Goal: Task Accomplishment & Management: Manage account settings

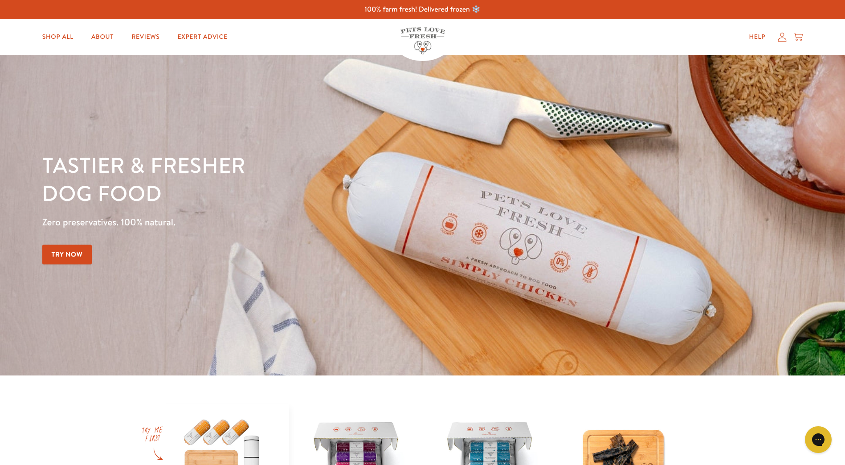
click at [787, 38] on div "Help My account Cart" at bounding box center [773, 37] width 66 height 18
click at [781, 38] on icon at bounding box center [782, 37] width 9 height 9
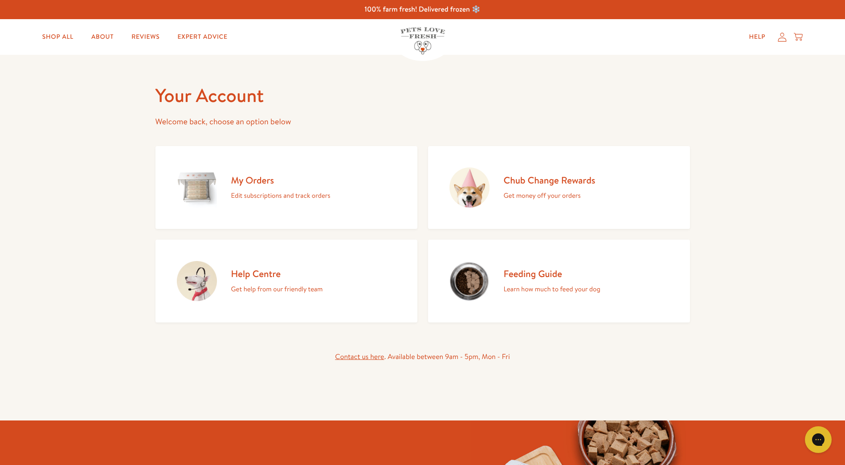
click at [278, 176] on h2 "My Orders" at bounding box center [280, 180] width 99 height 12
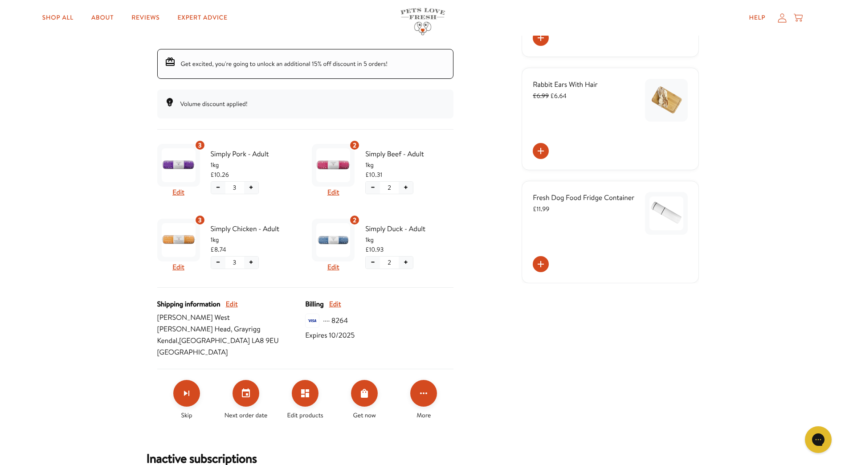
scroll to position [128, 0]
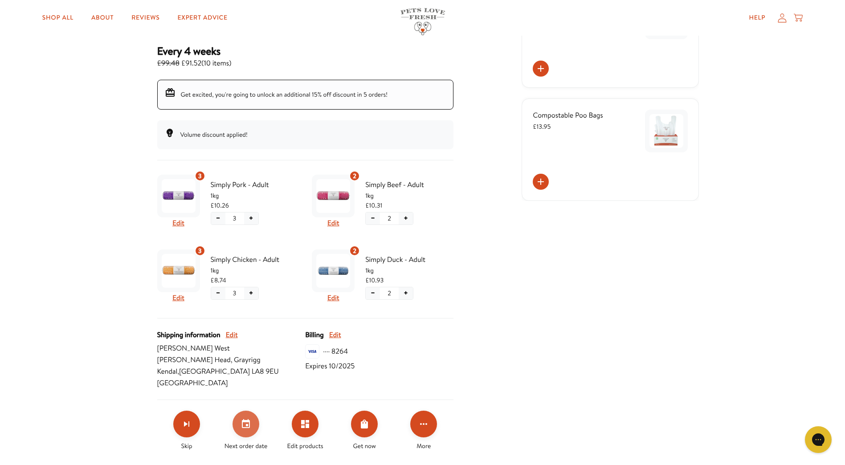
click at [243, 422] on icon "Set your next order date" at bounding box center [246, 424] width 11 height 11
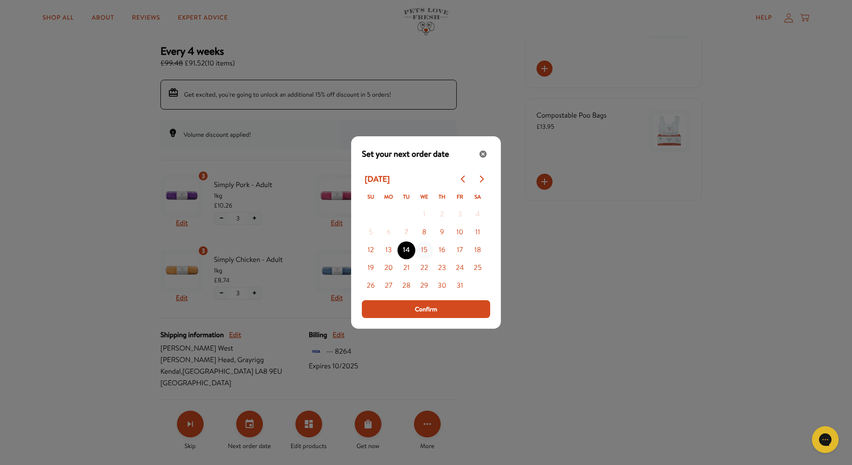
click at [425, 249] on button "15" at bounding box center [424, 250] width 18 height 18
click at [429, 306] on span "Confirm" at bounding box center [426, 309] width 22 height 10
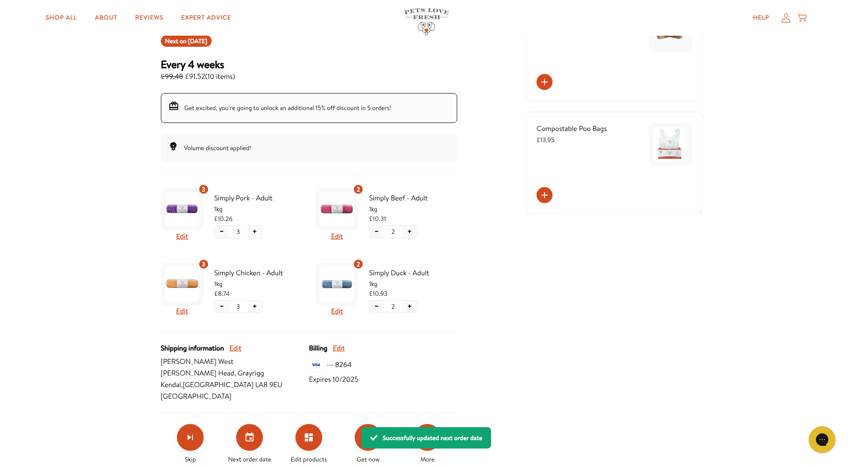
scroll to position [0, 0]
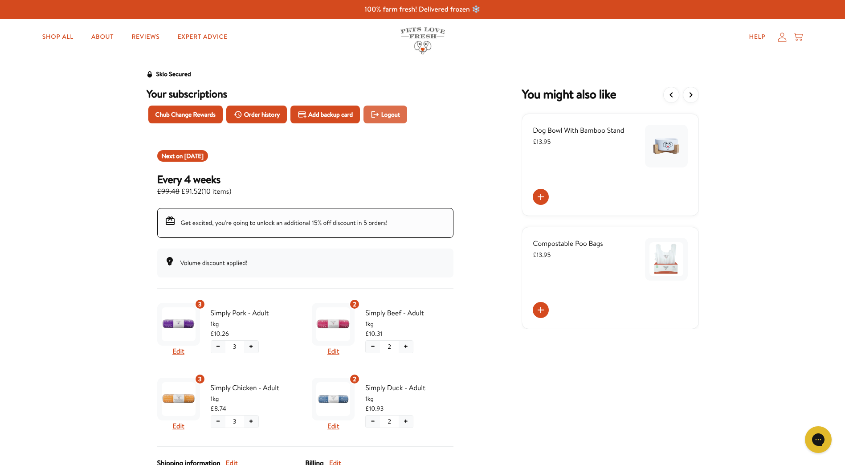
click at [401, 115] on button "Logout" at bounding box center [386, 115] width 44 height 18
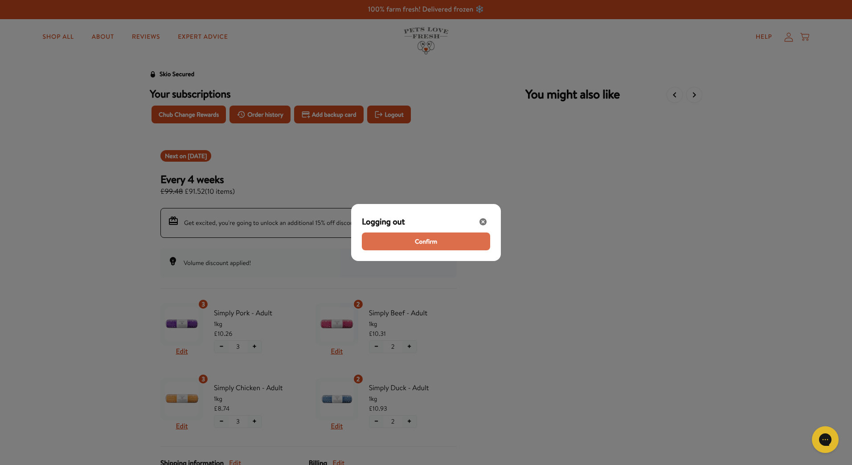
click at [428, 239] on span "Confirm" at bounding box center [426, 242] width 22 height 10
